Goal: Task Accomplishment & Management: Manage account settings

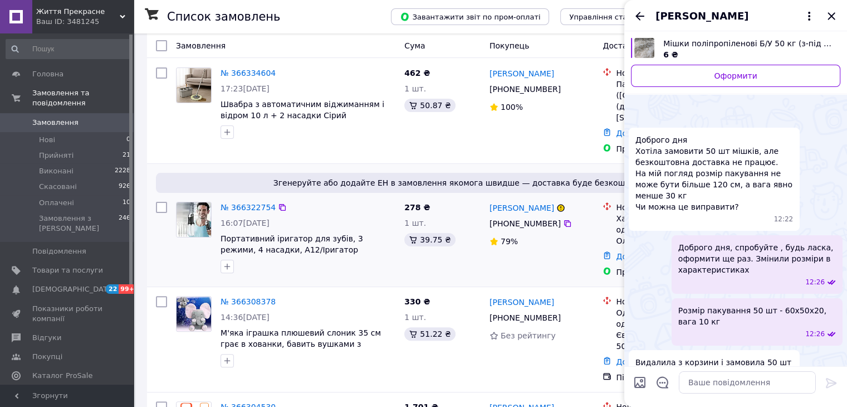
scroll to position [269, 0]
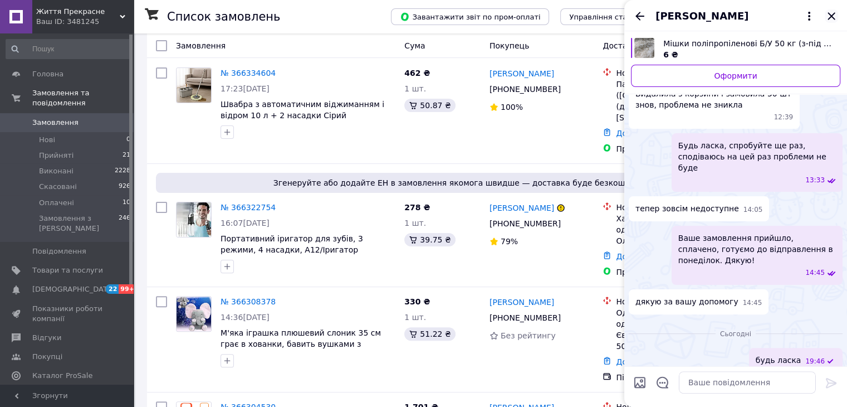
click at [830, 18] on icon "Закрити" at bounding box center [831, 15] width 13 height 13
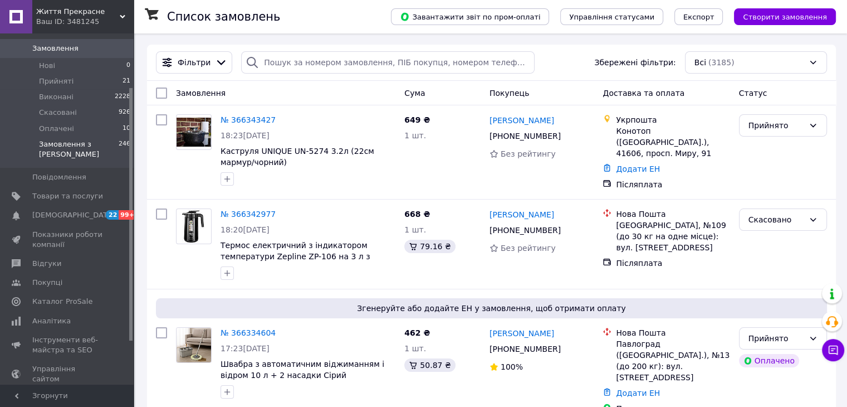
scroll to position [92, 0]
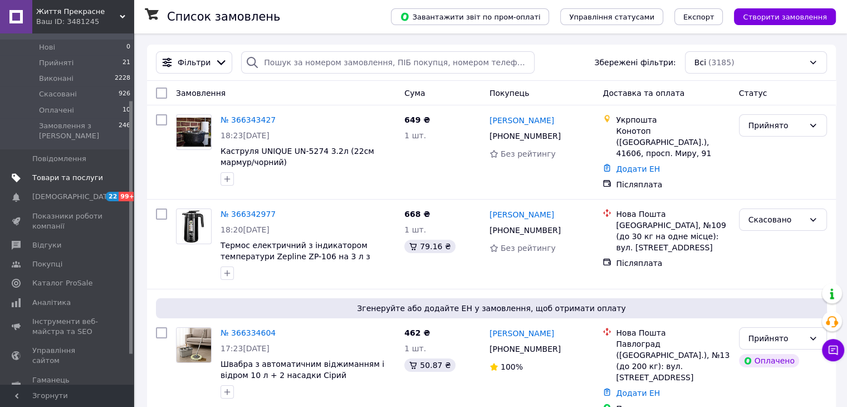
click at [60, 173] on span "Товари та послуги" at bounding box center [67, 178] width 71 height 10
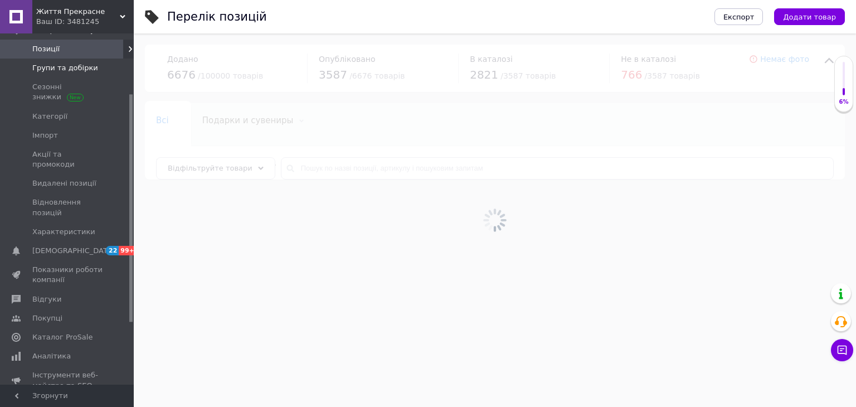
click at [61, 71] on span "Групи та добірки" at bounding box center [65, 68] width 66 height 10
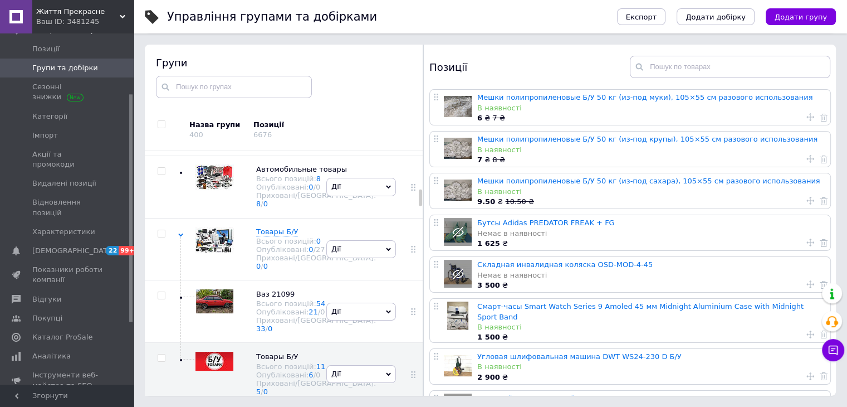
scroll to position [983, 0]
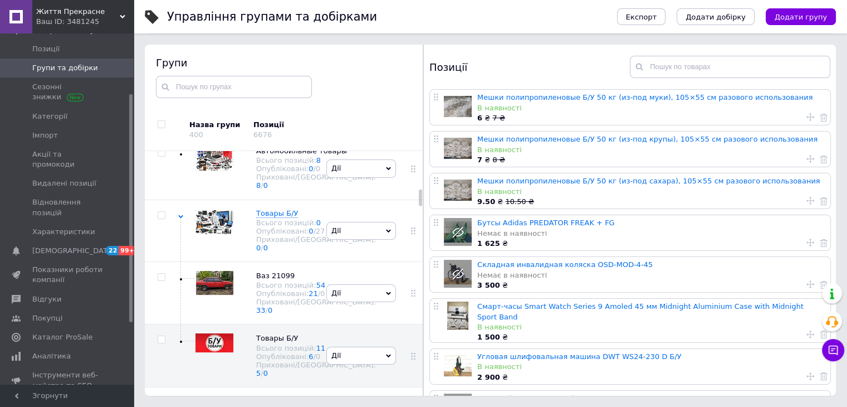
click at [0, 0] on icon at bounding box center [0, 0] width 0 height 0
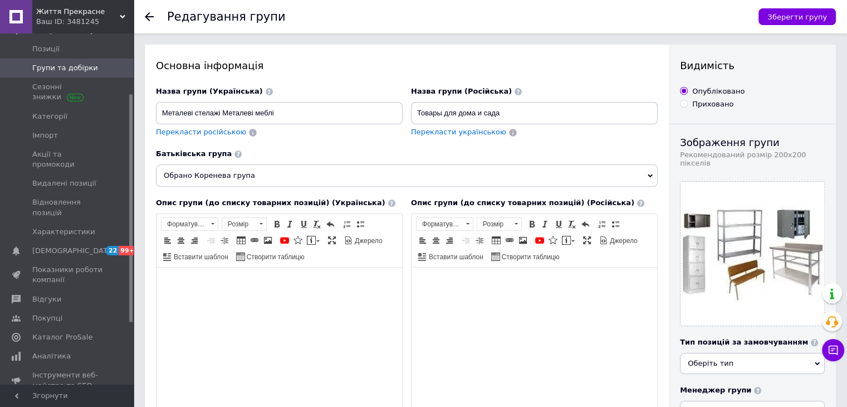
click at [154, 18] on div at bounding box center [156, 16] width 22 height 33
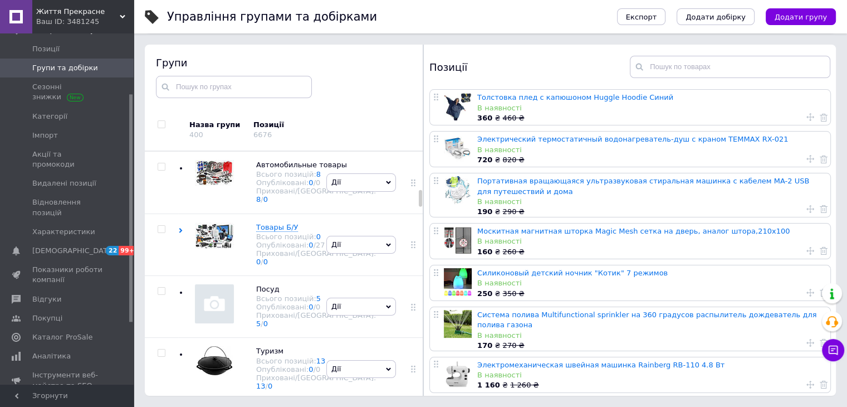
scroll to position [987, 0]
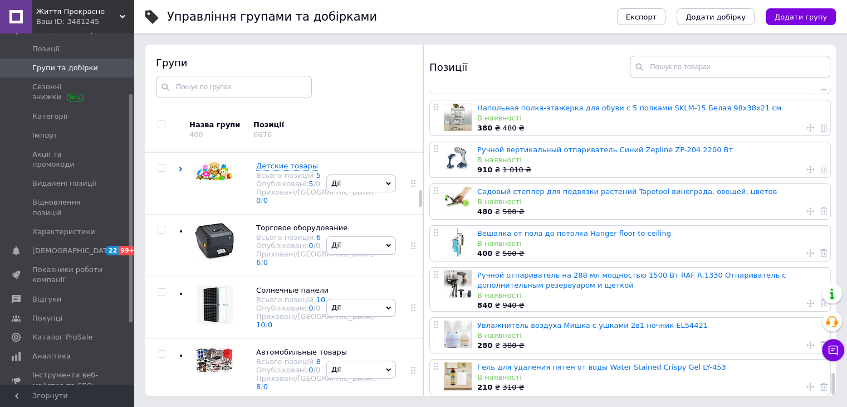
scroll to position [4067, 0]
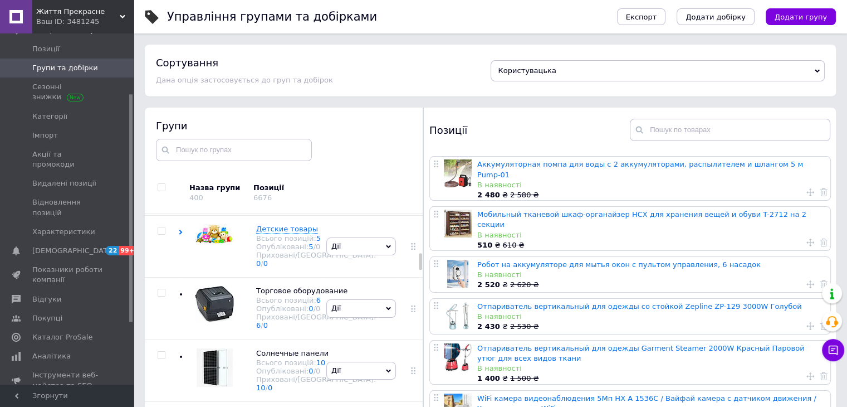
scroll to position [4179, 0]
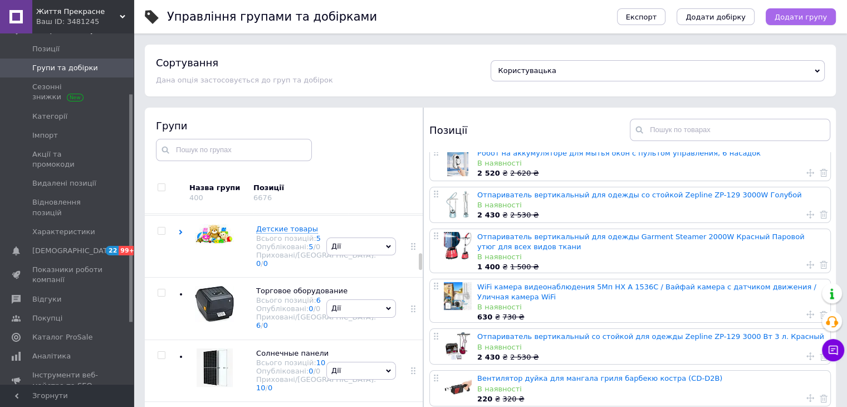
click at [798, 20] on span "Додати групу" at bounding box center [801, 17] width 52 height 8
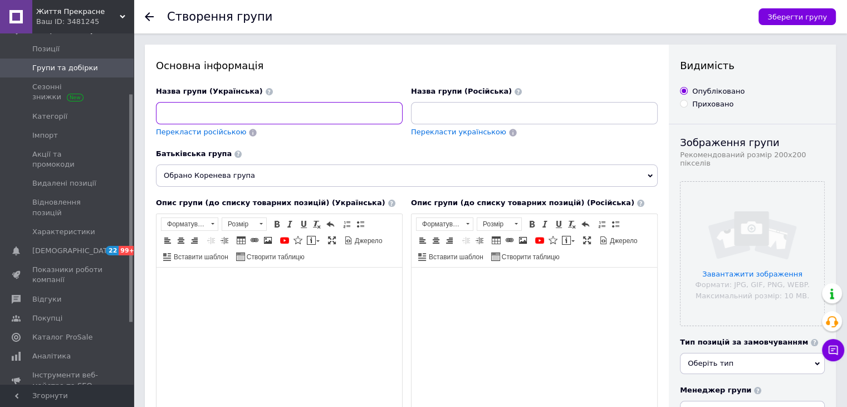
click at [179, 111] on input at bounding box center [279, 113] width 247 height 22
click at [302, 65] on div "Основна інформація" at bounding box center [407, 66] width 502 height 14
click at [215, 114] on input "Для" at bounding box center [279, 113] width 247 height 22
type input "Д"
drag, startPoint x: 186, startPoint y: 115, endPoint x: 164, endPoint y: 111, distance: 22.6
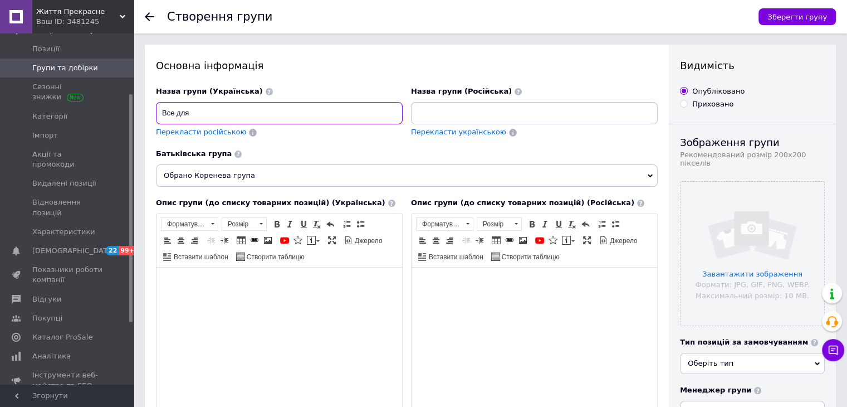
click at [164, 111] on input "Все для" at bounding box center [279, 113] width 247 height 22
drag, startPoint x: 196, startPoint y: 115, endPoint x: 156, endPoint y: 113, distance: 39.6
click at [156, 113] on input "Все для" at bounding box center [279, 113] width 247 height 22
paste input "овари для чистоти дому"
type input "Товари для чистоти дому"
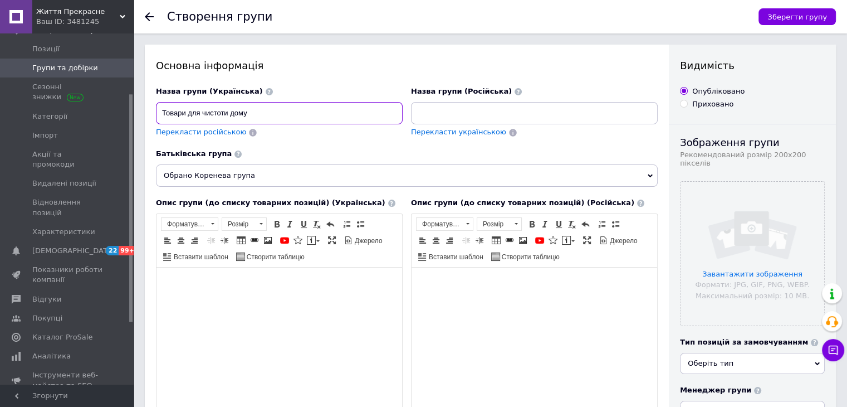
drag, startPoint x: 265, startPoint y: 110, endPoint x: 196, endPoint y: 113, distance: 69.2
click at [162, 116] on input "Товари для чистоти дому" at bounding box center [279, 113] width 247 height 22
click at [444, 109] on input at bounding box center [534, 113] width 247 height 22
paste input "Товары для чистоты дома"
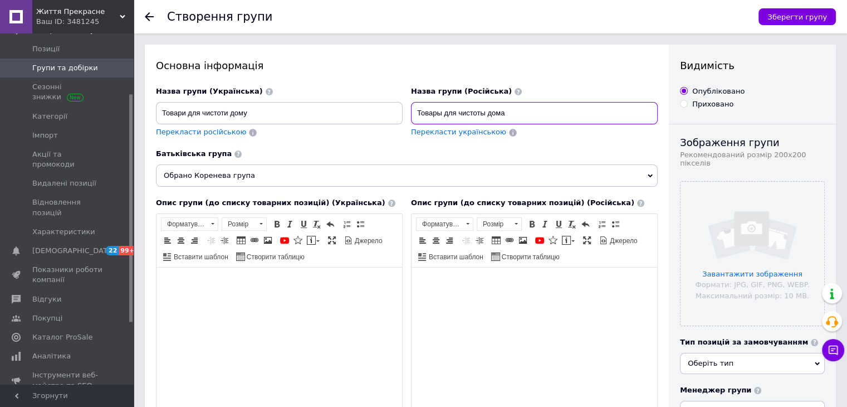
scroll to position [37, 0]
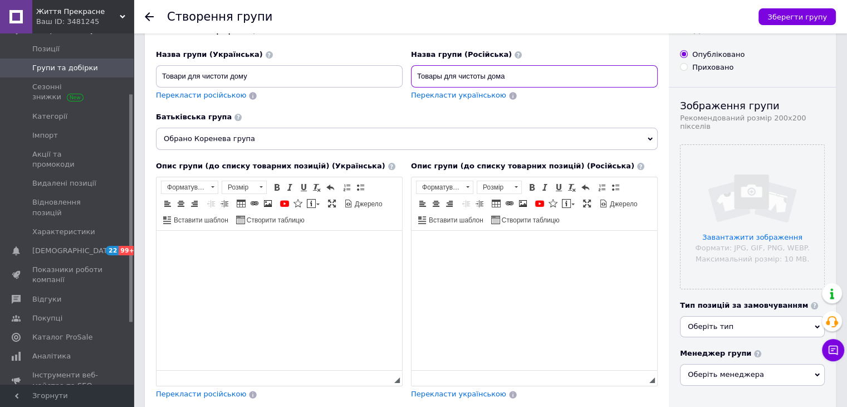
type input "Товары для чистоты дома"
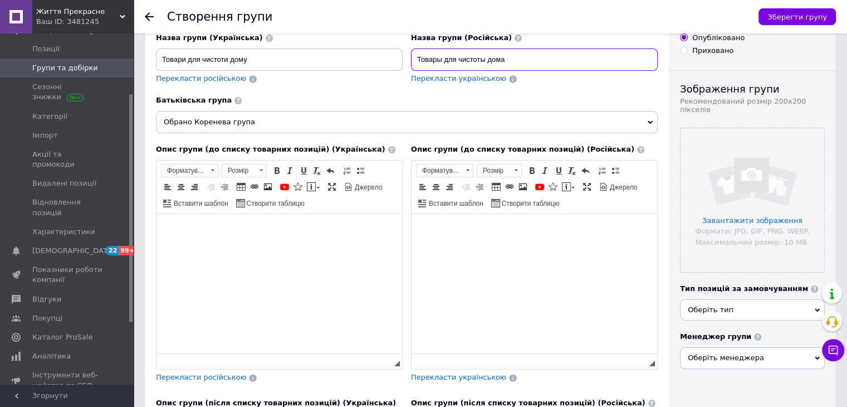
scroll to position [0, 0]
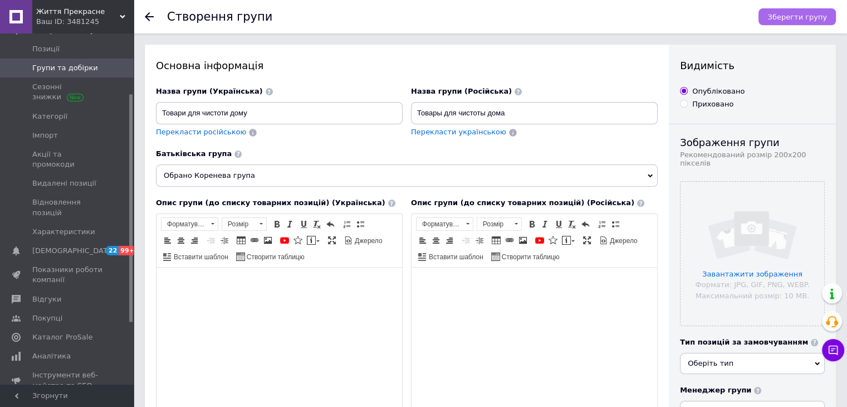
click at [803, 13] on span "Зберегти групу" at bounding box center [798, 17] width 60 height 8
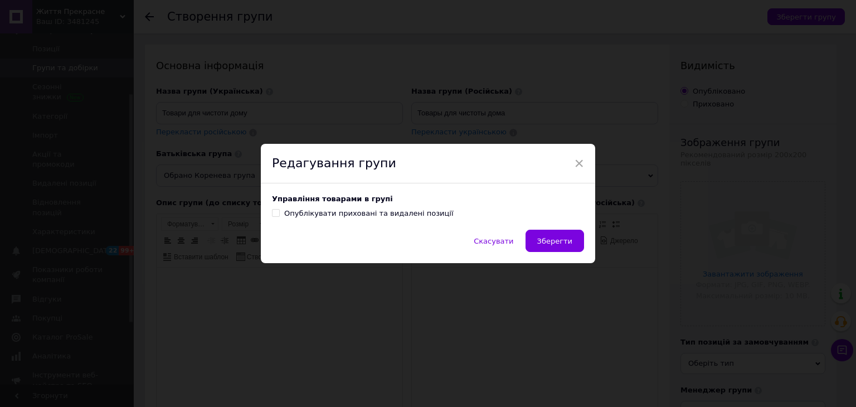
click at [557, 246] on button "Зберегти" at bounding box center [554, 241] width 59 height 22
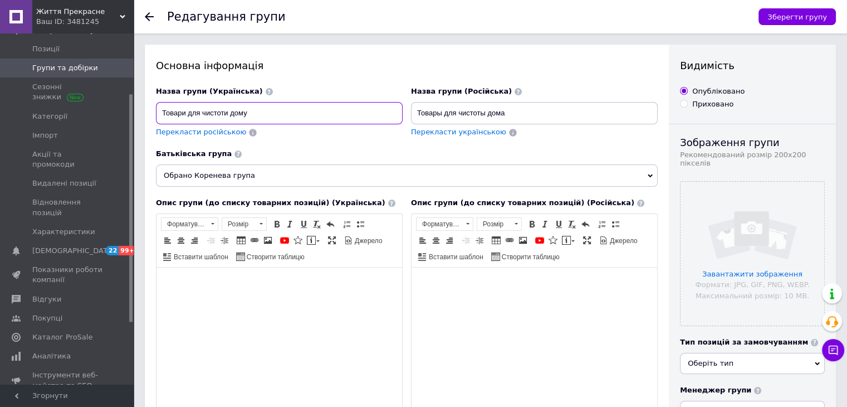
drag, startPoint x: 221, startPoint y: 111, endPoint x: 160, endPoint y: 112, distance: 60.2
drag, startPoint x: 235, startPoint y: 113, endPoint x: 423, endPoint y: 114, distance: 188.3
click at [416, 114] on input "Товары для чистоты дома" at bounding box center [534, 113] width 247 height 22
click at [758, 217] on input "file" at bounding box center [753, 254] width 144 height 144
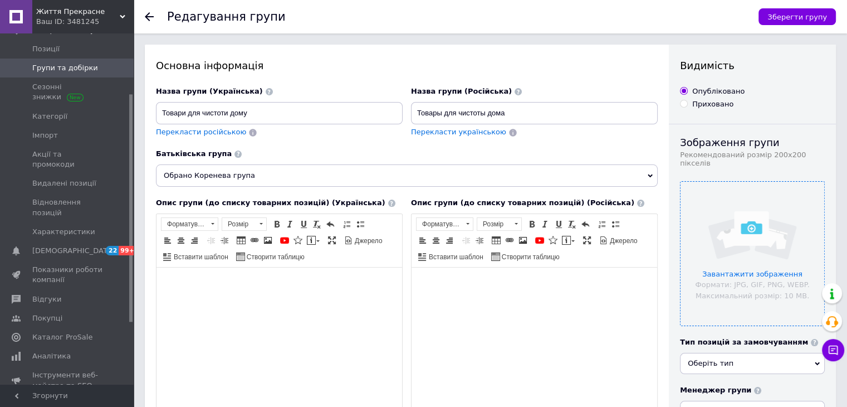
click at [728, 188] on input "file" at bounding box center [753, 254] width 144 height 144
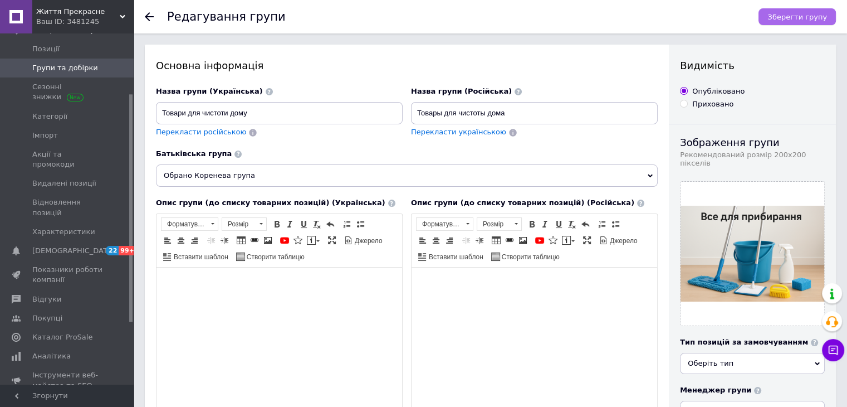
click at [801, 17] on span "Зберегти групу" at bounding box center [798, 17] width 60 height 8
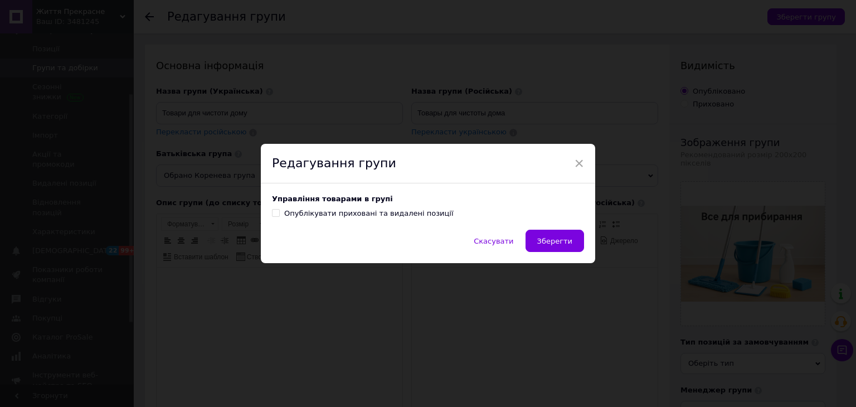
click at [557, 250] on button "Зберегти" at bounding box center [554, 241] width 59 height 22
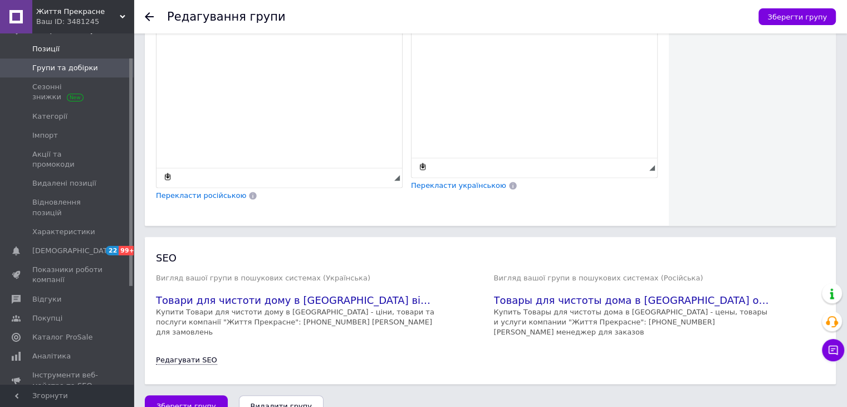
scroll to position [18, 0]
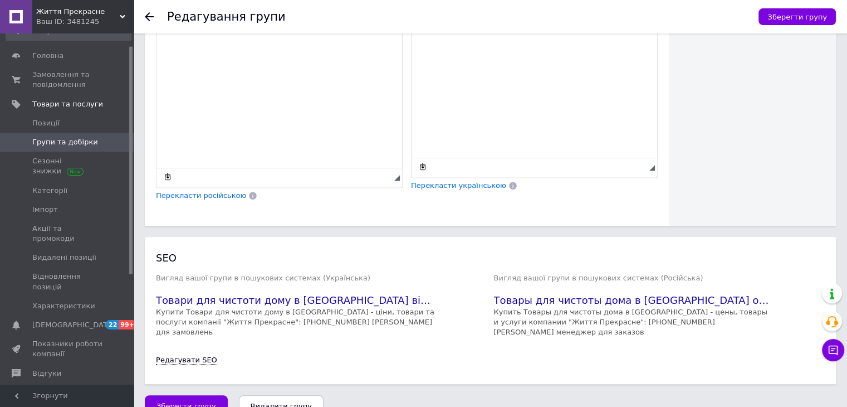
click at [44, 138] on span "Групи та добірки" at bounding box center [65, 142] width 66 height 10
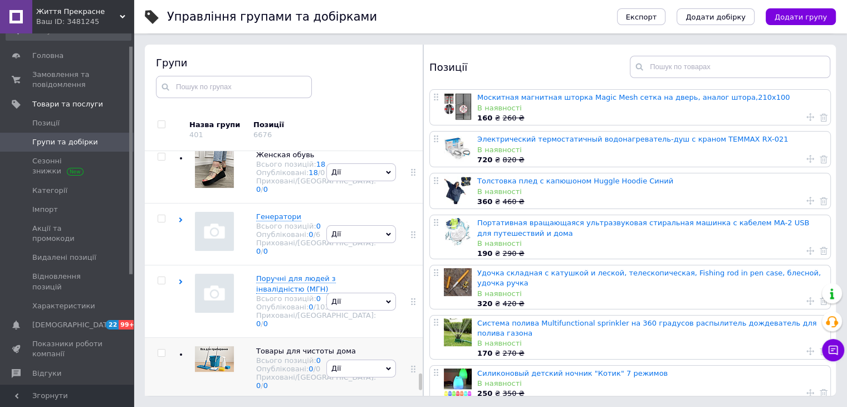
scroll to position [5904, 0]
drag, startPoint x: 419, startPoint y: 245, endPoint x: 360, endPoint y: 361, distance: 130.3
click at [417, 400] on div "Управління групами та добірками Експорт Додати добірку Додати групу Сортування …" at bounding box center [491, 172] width 714 height 470
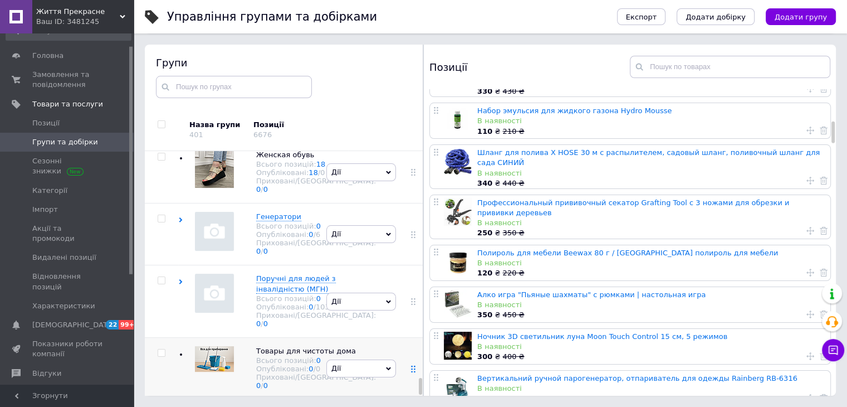
click at [411, 366] on use at bounding box center [413, 369] width 4 height 7
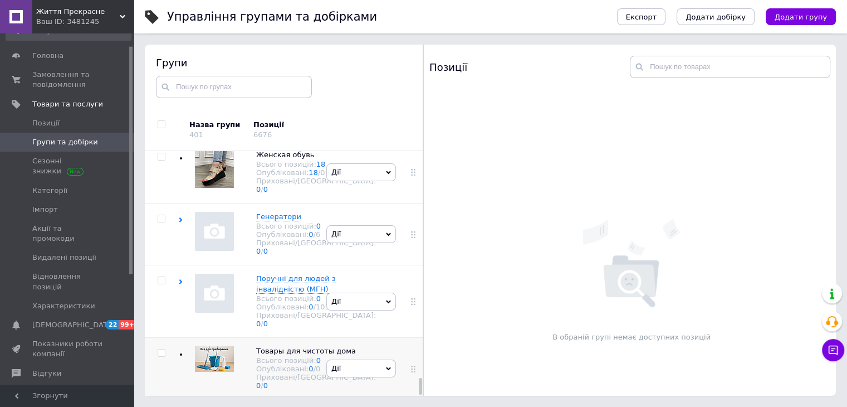
click at [386, 366] on icon at bounding box center [388, 368] width 5 height 5
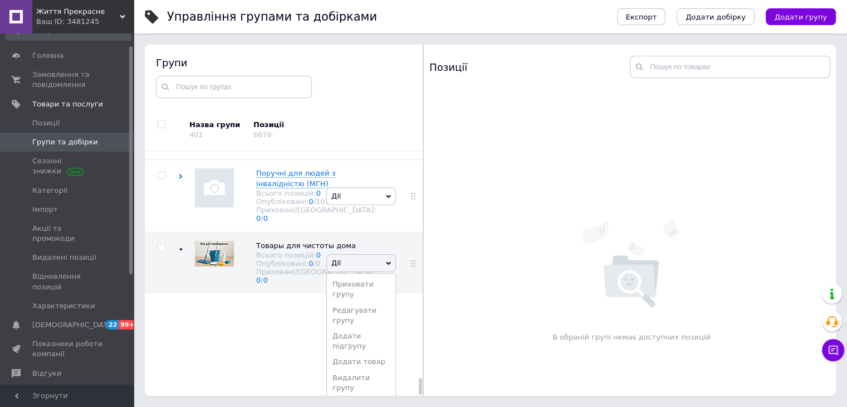
click at [344, 328] on li "Редагувати групу" at bounding box center [361, 316] width 69 height 26
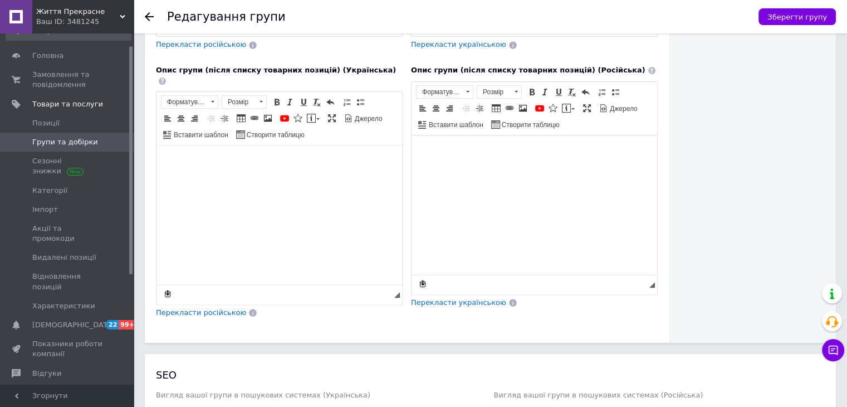
scroll to position [507, 0]
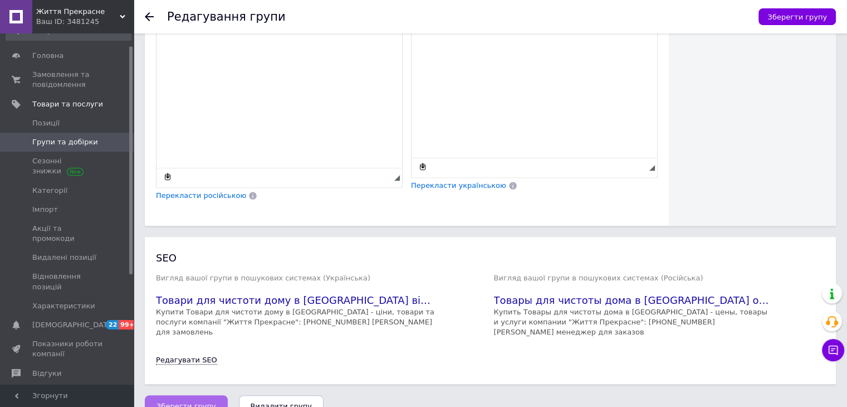
click at [193, 395] on button "Зберегти групу" at bounding box center [186, 406] width 83 height 22
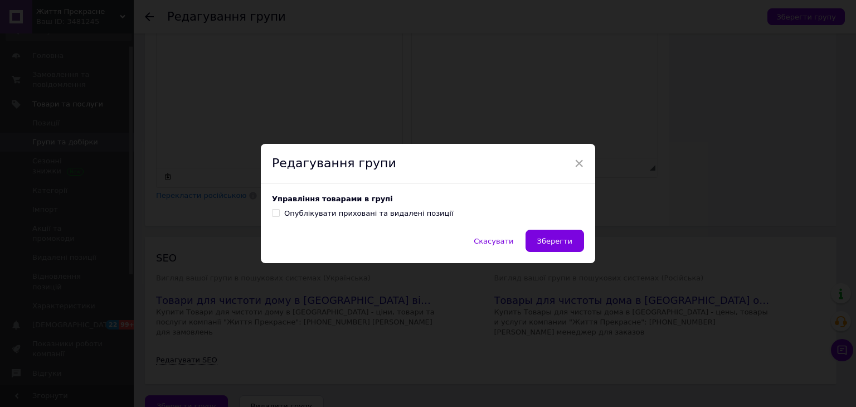
click at [555, 237] on span "Зберегти" at bounding box center [554, 241] width 35 height 8
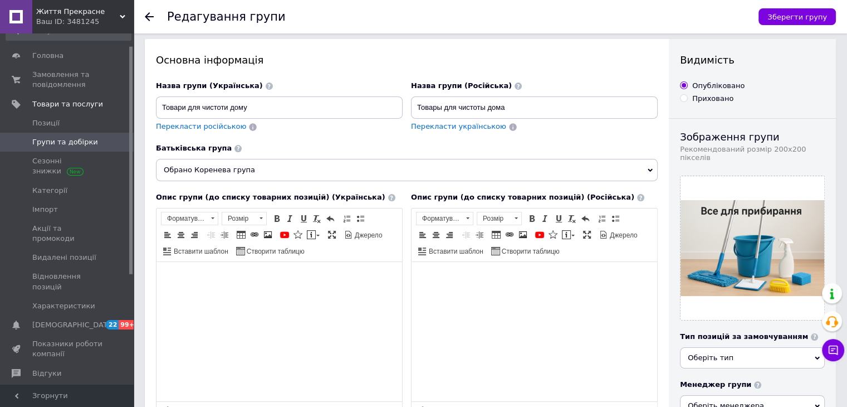
scroll to position [117, 0]
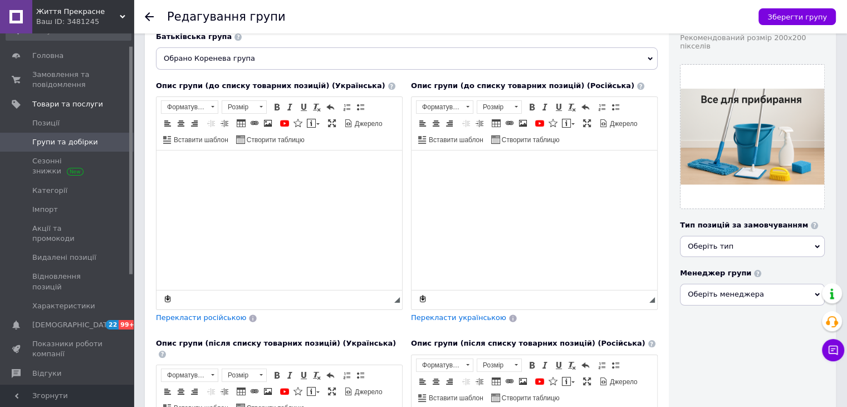
click at [735, 243] on span "Оберіть тип" at bounding box center [752, 246] width 145 height 21
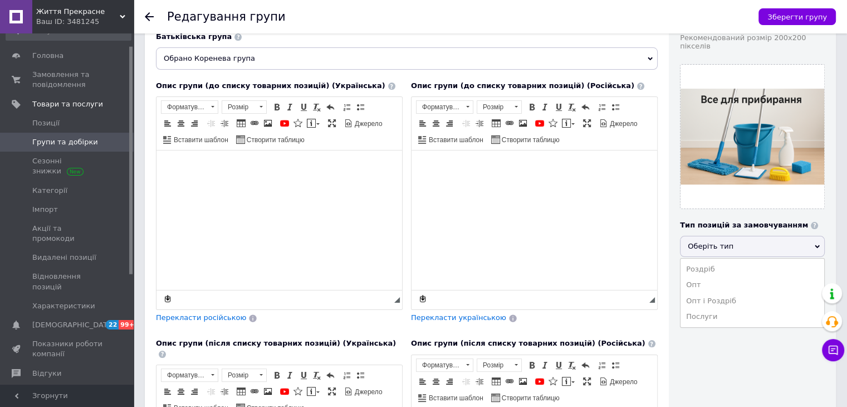
click at [706, 261] on li "Роздріб" at bounding box center [753, 269] width 144 height 16
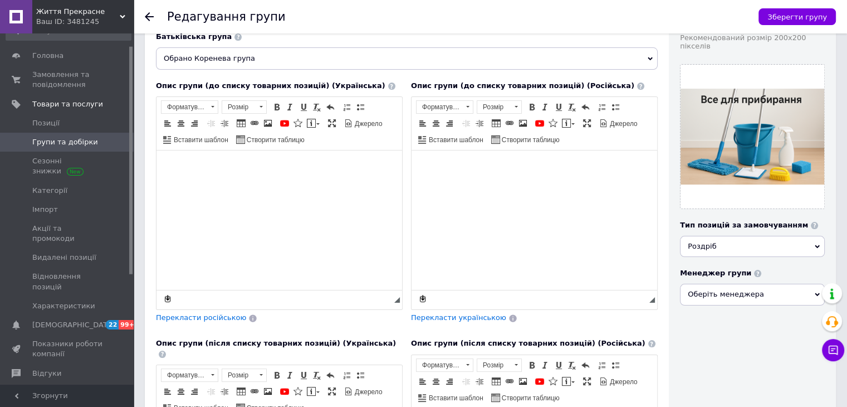
click at [747, 240] on span "Роздріб" at bounding box center [752, 246] width 145 height 21
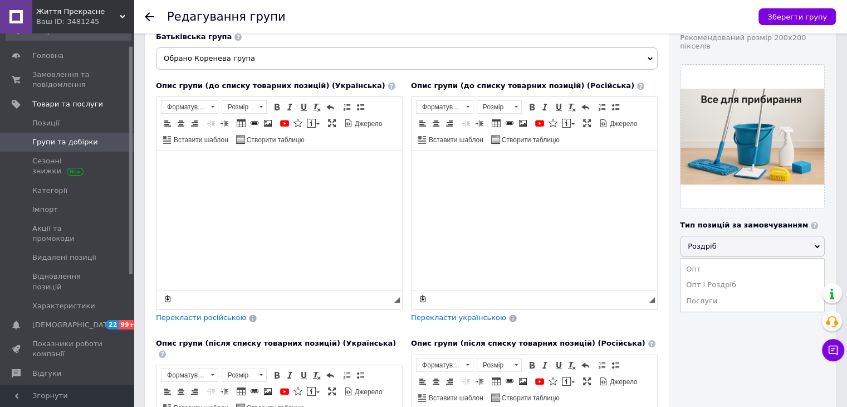
click at [724, 278] on li "Опт і Роздріб" at bounding box center [753, 285] width 144 height 16
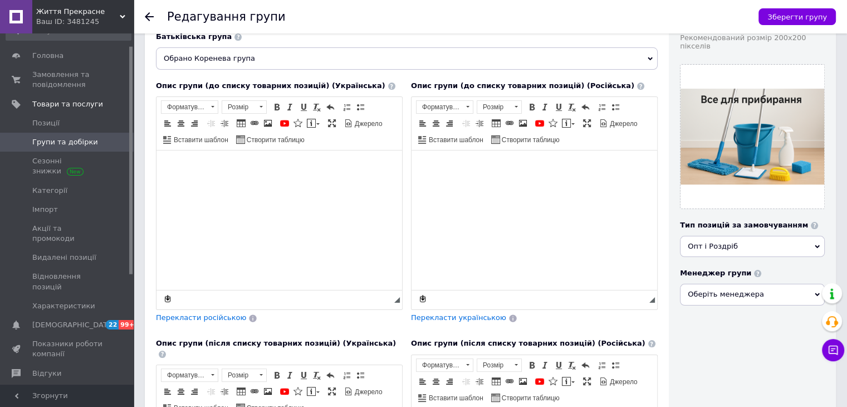
click at [735, 245] on span "Опт і Роздріб" at bounding box center [752, 246] width 145 height 21
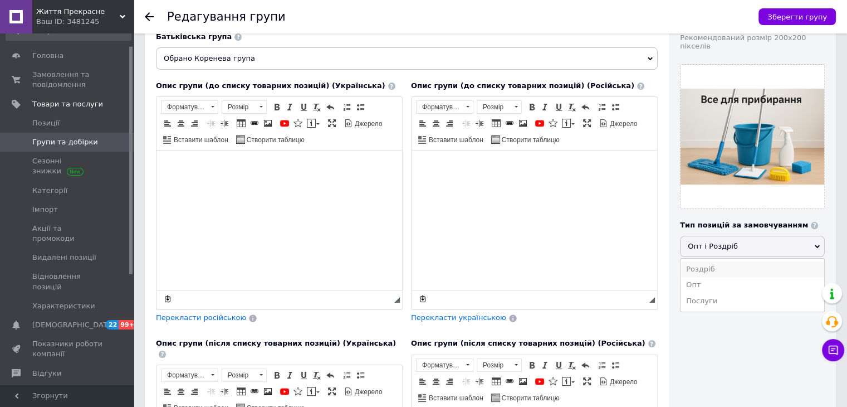
click at [719, 266] on li "Роздріб" at bounding box center [753, 269] width 144 height 16
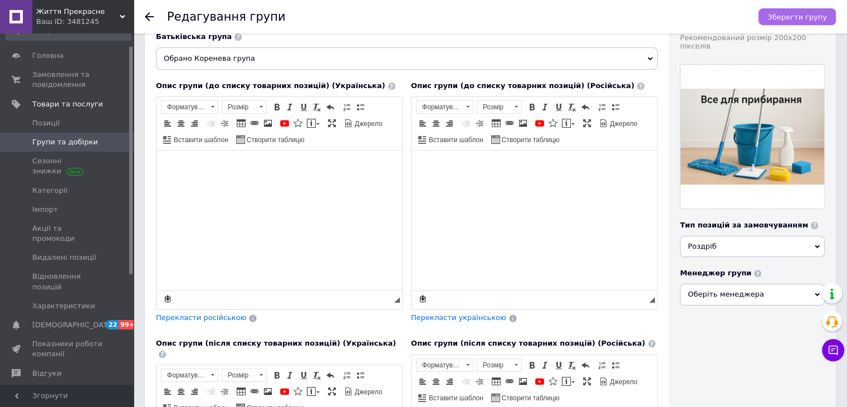
click at [793, 17] on span "Зберегти групу" at bounding box center [798, 17] width 60 height 8
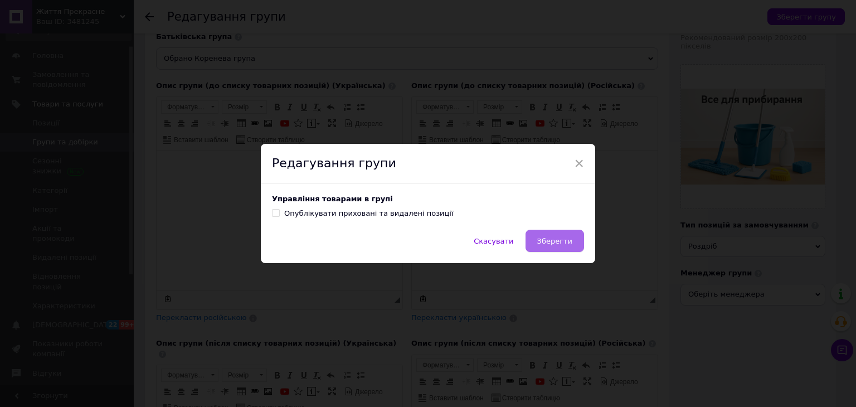
click at [562, 239] on span "Зберегти" at bounding box center [554, 241] width 35 height 8
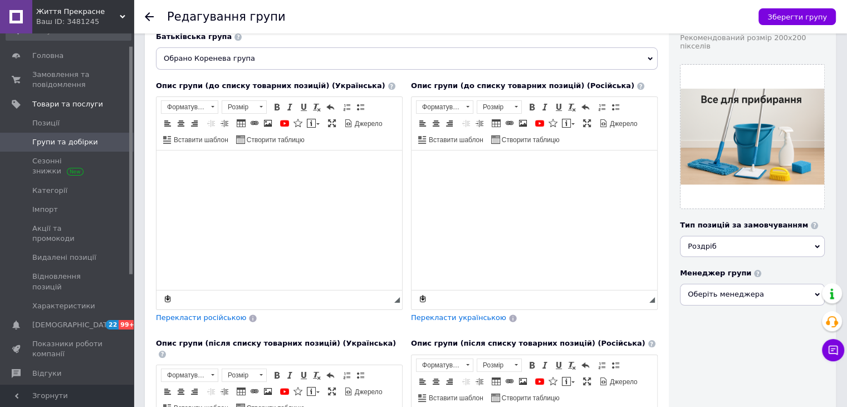
scroll to position [0, 0]
